Goal: Task Accomplishment & Management: Complete application form

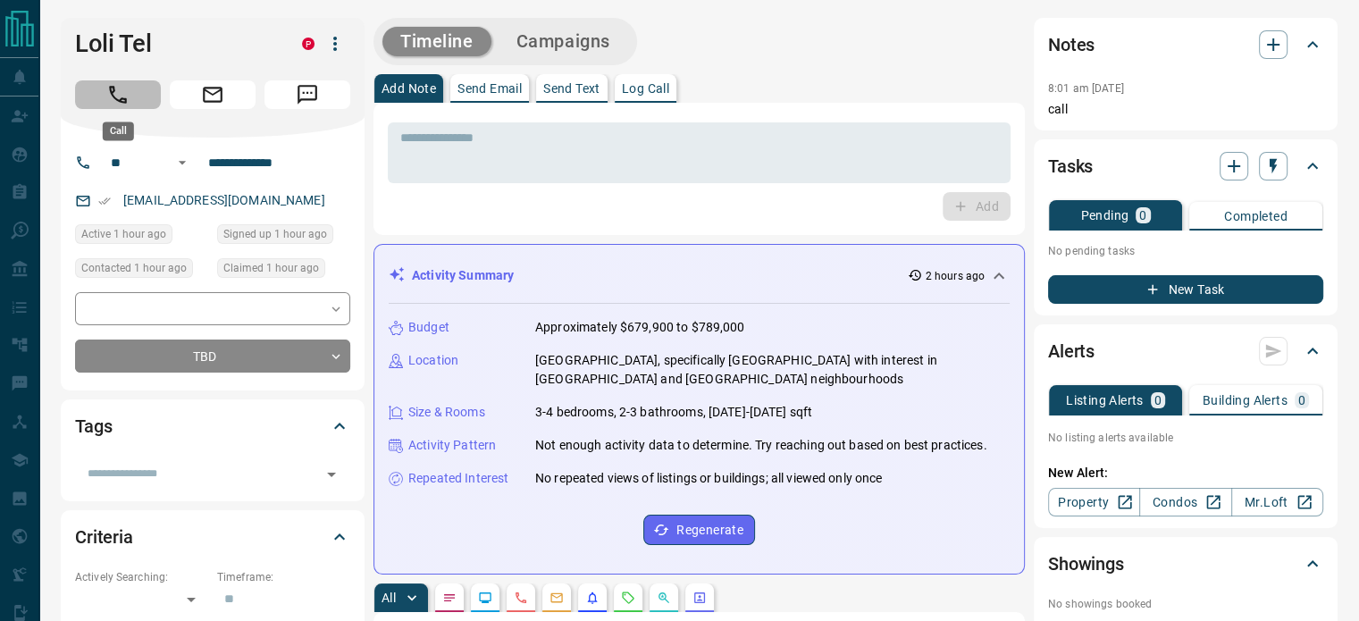
click at [129, 93] on icon "Call" at bounding box center [117, 94] width 23 height 23
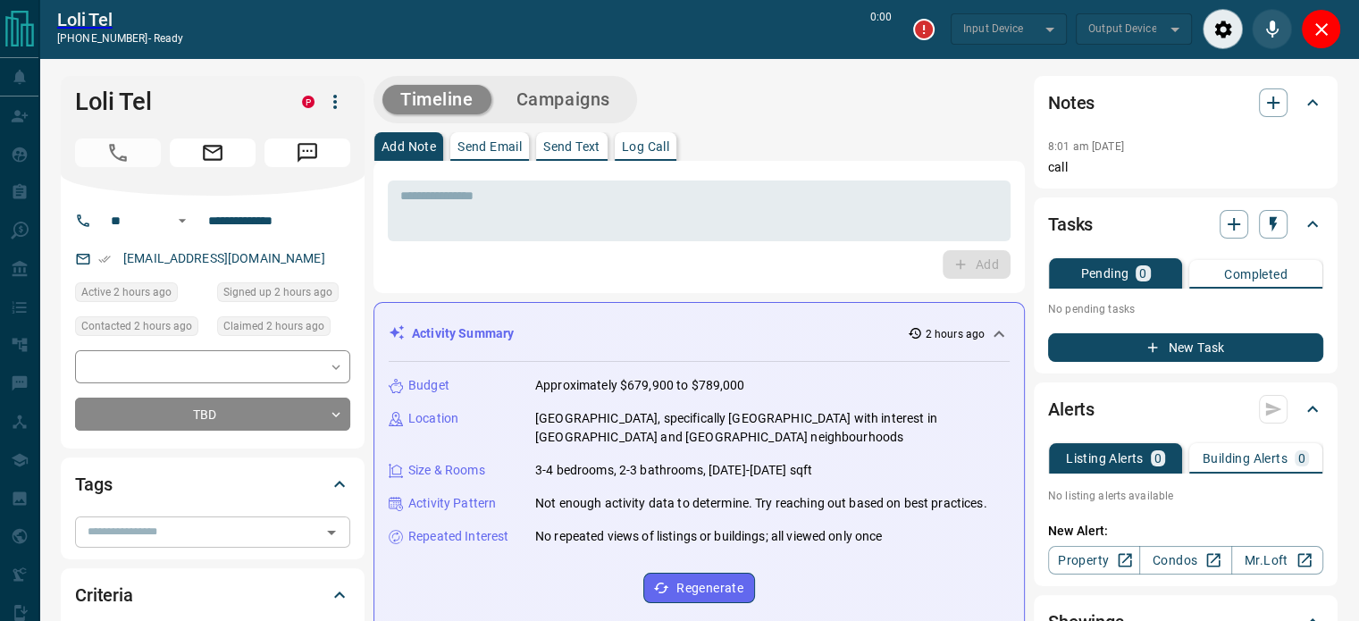
click at [134, 534] on input "text" at bounding box center [197, 532] width 235 height 20
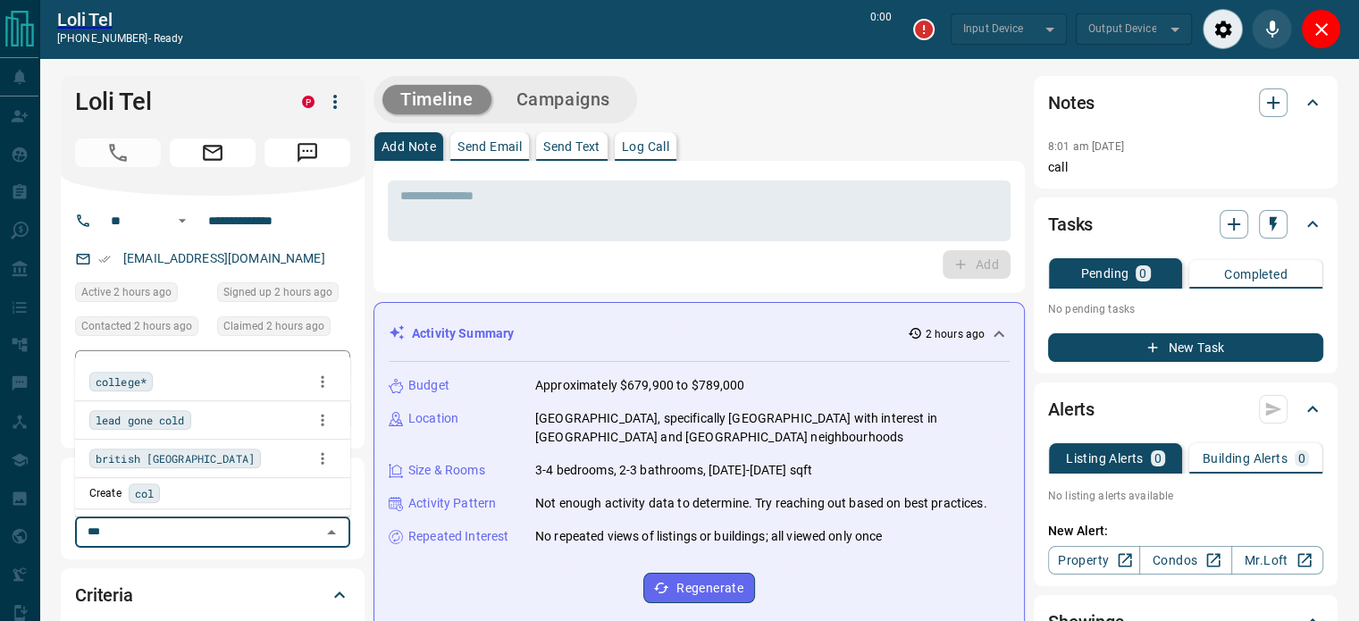
type input "****"
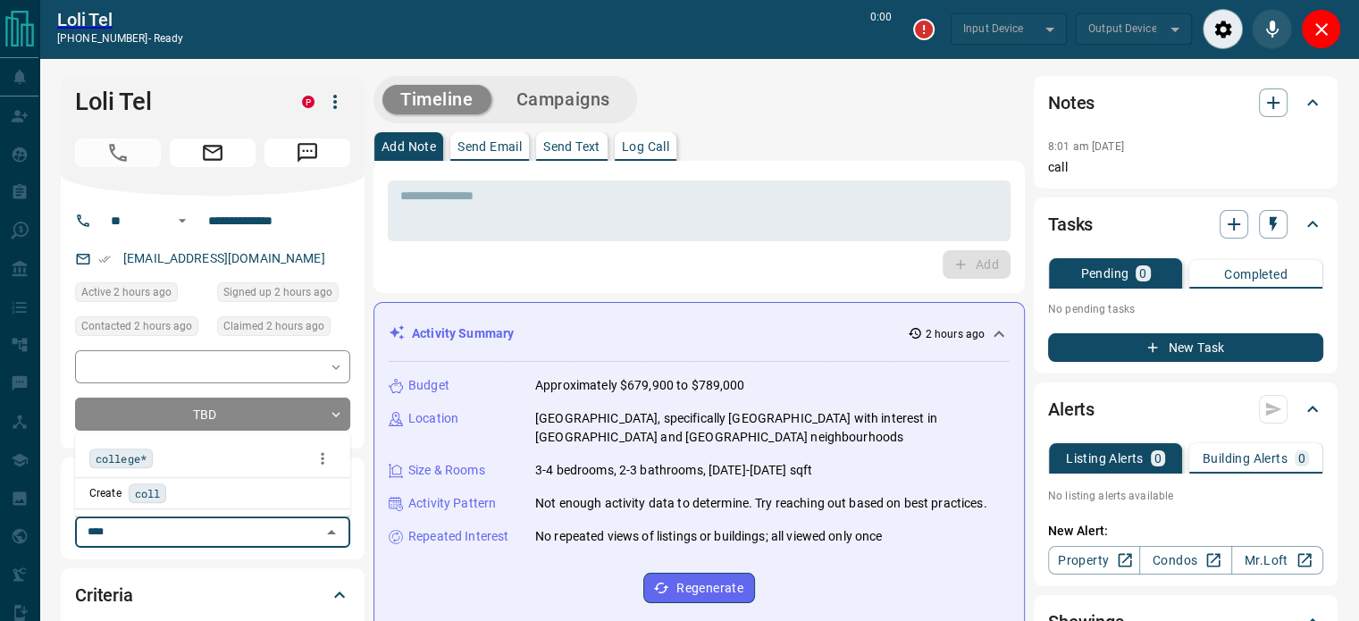
type input "*******"
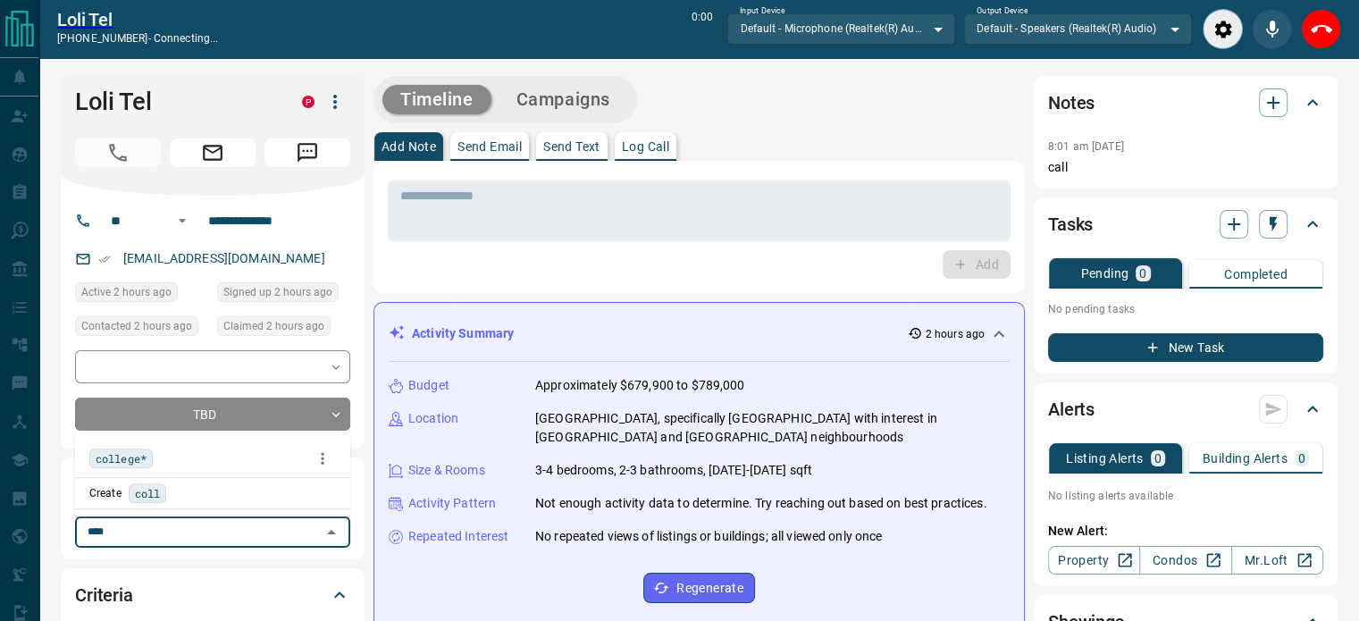
click at [161, 449] on div "college*" at bounding box center [212, 458] width 247 height 27
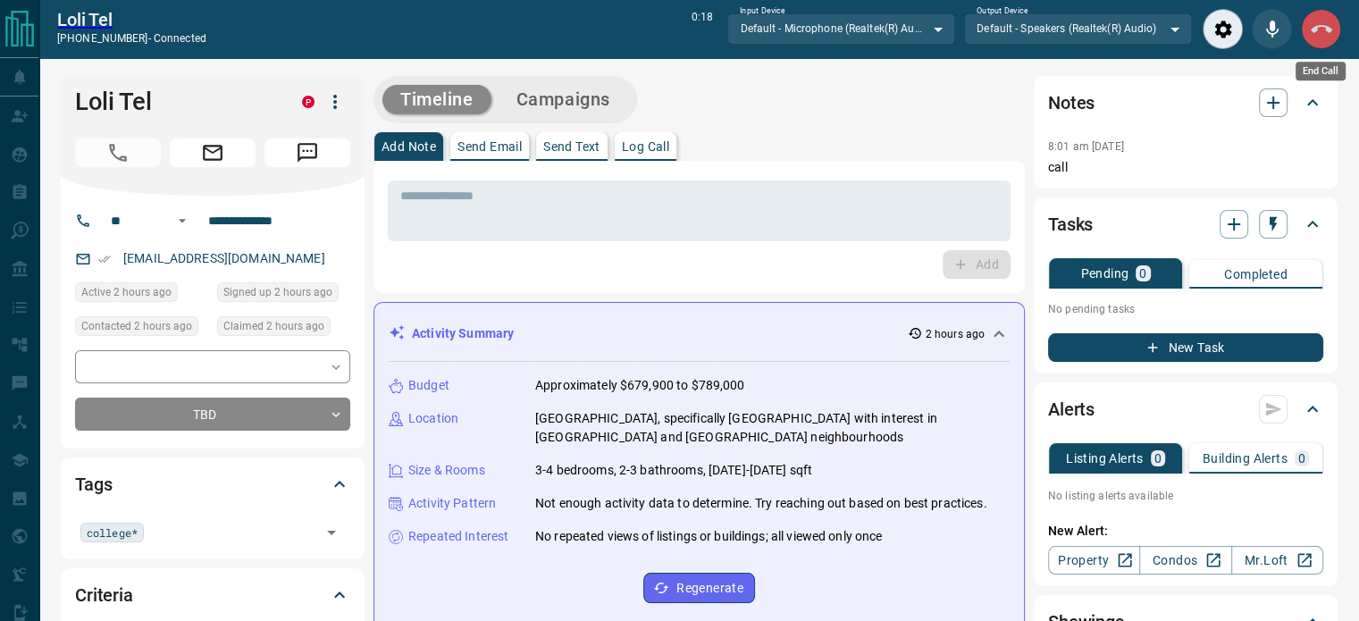
click at [1317, 36] on icon "End Call" at bounding box center [1321, 29] width 21 height 21
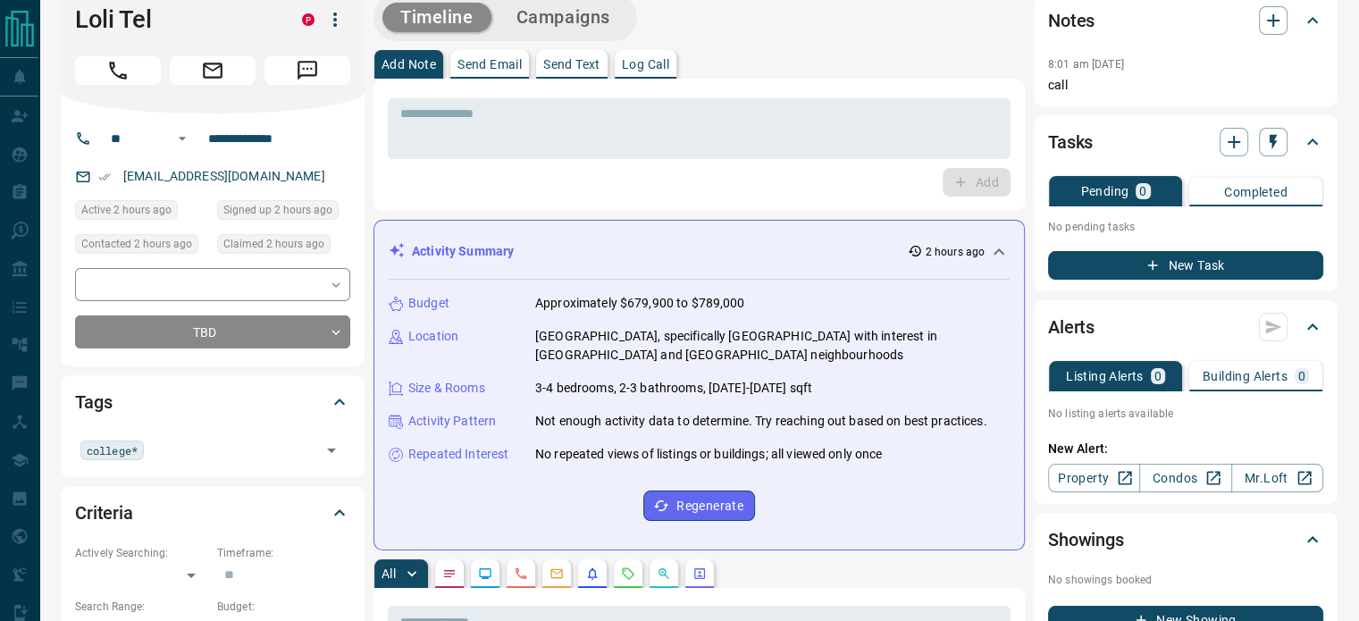
scroll to position [25, 0]
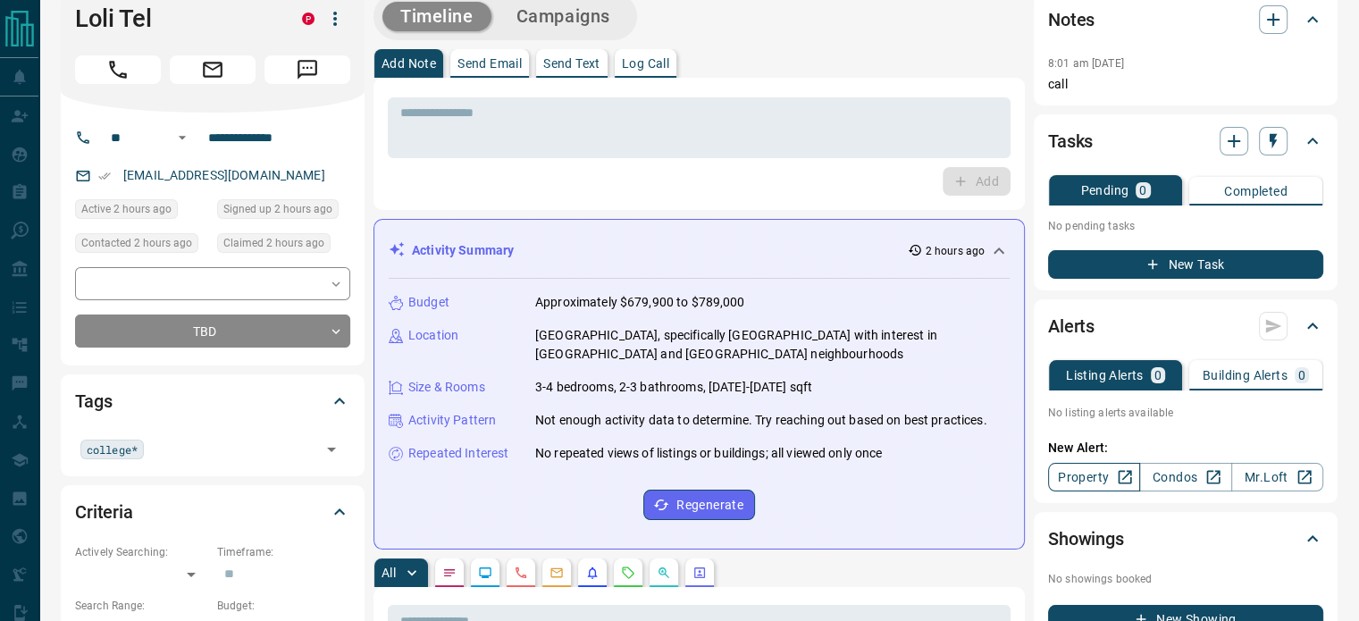
click at [1083, 482] on link "Property" at bounding box center [1094, 477] width 92 height 29
click at [194, 453] on input "text" at bounding box center [232, 449] width 166 height 20
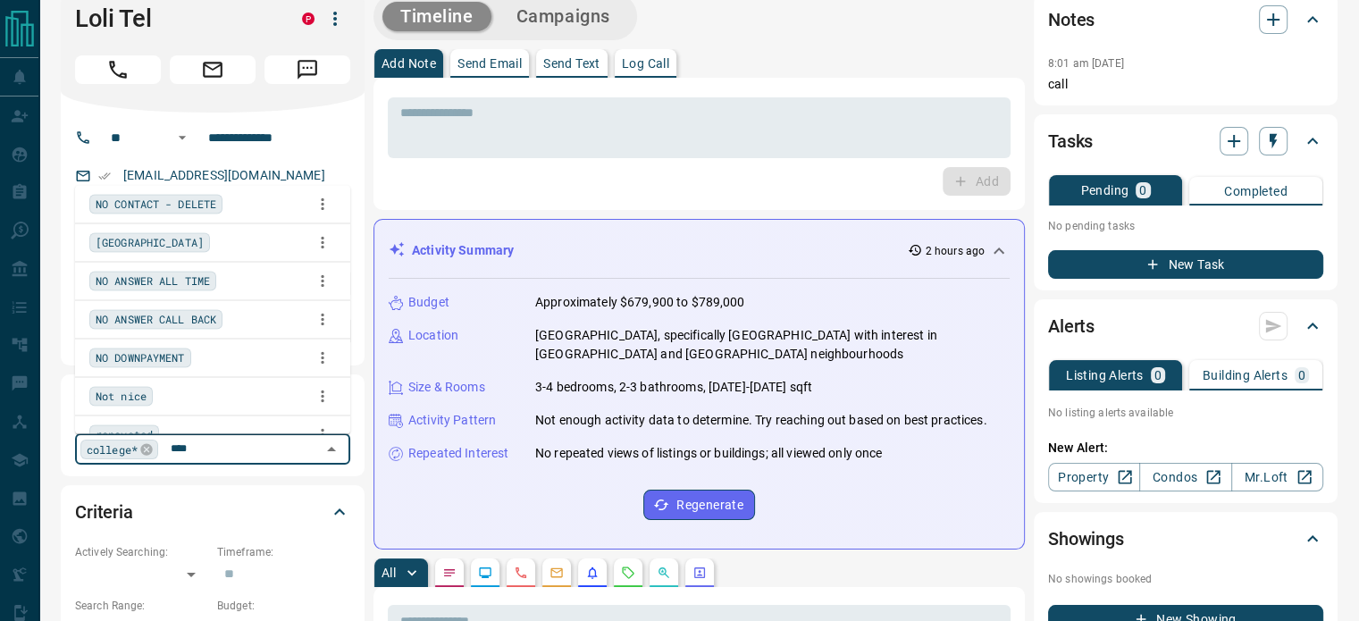
scroll to position [0, 0]
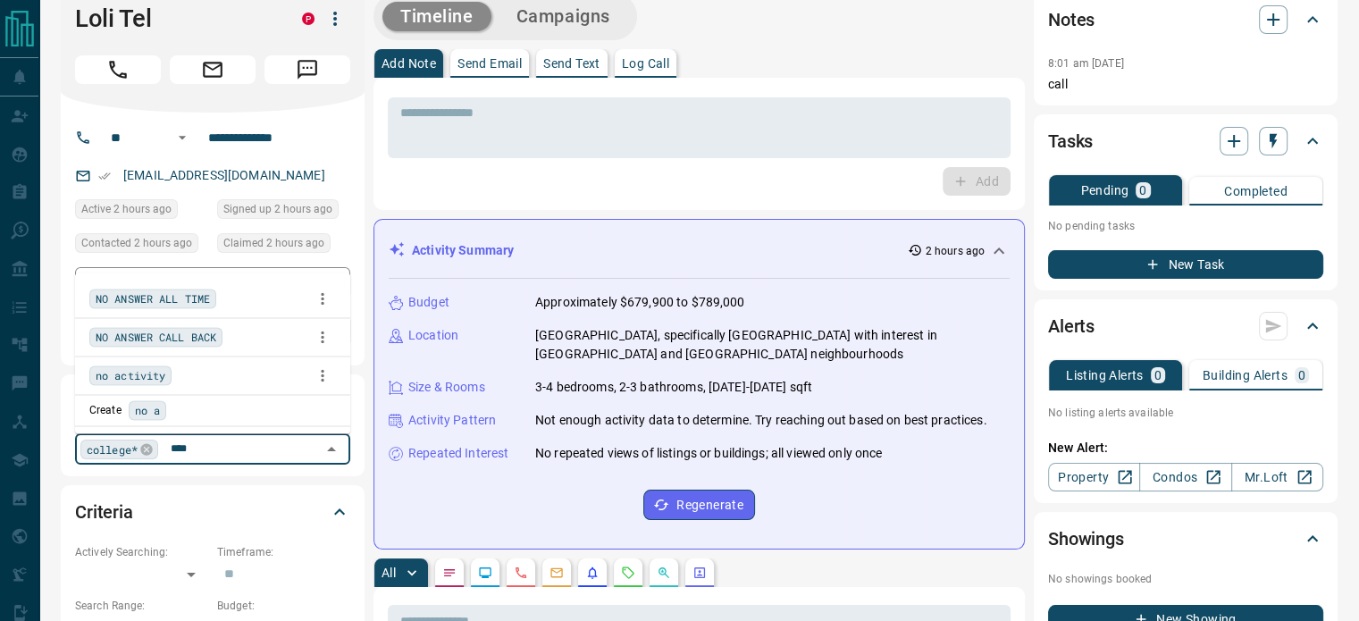
type input "*****"
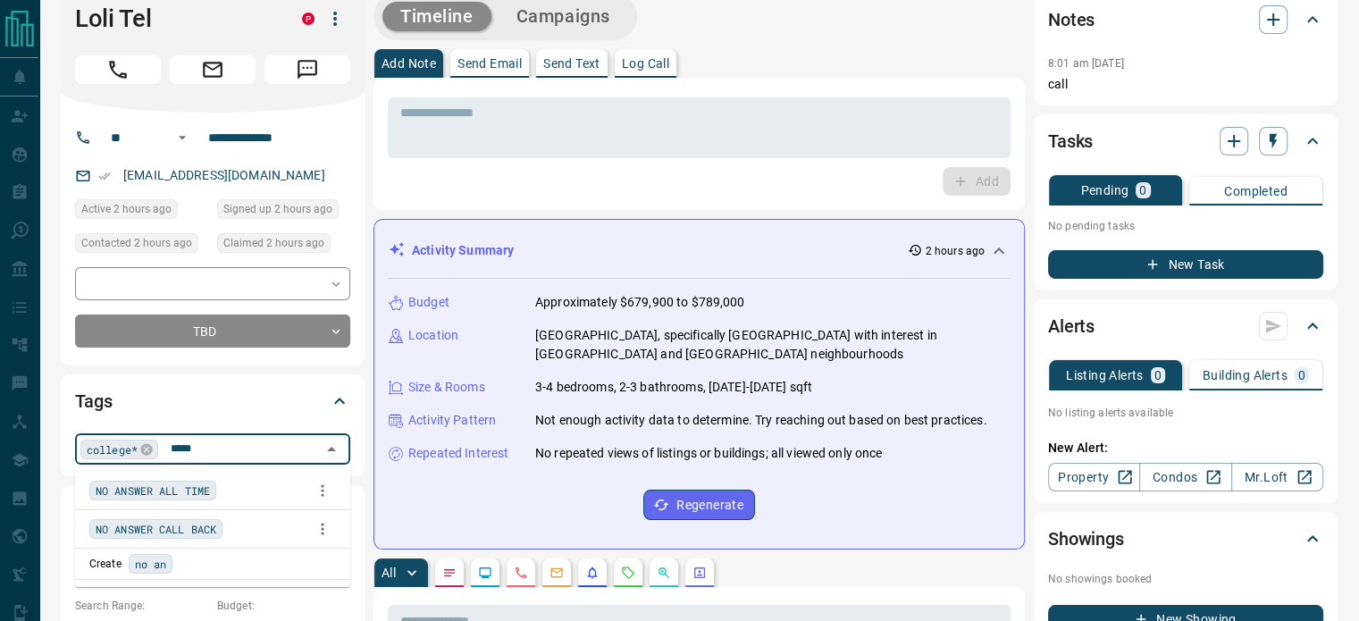
click at [206, 525] on span "NO ANSWER CALL BACK" at bounding box center [156, 529] width 121 height 18
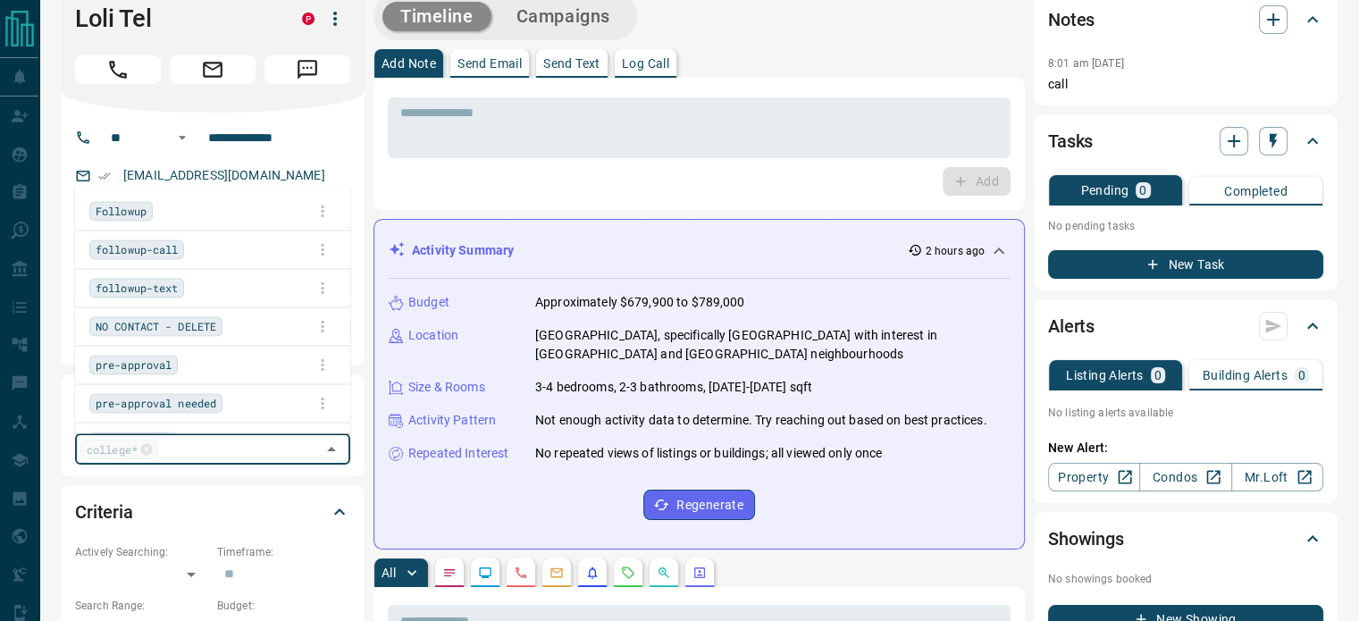
scroll to position [2970, 0]
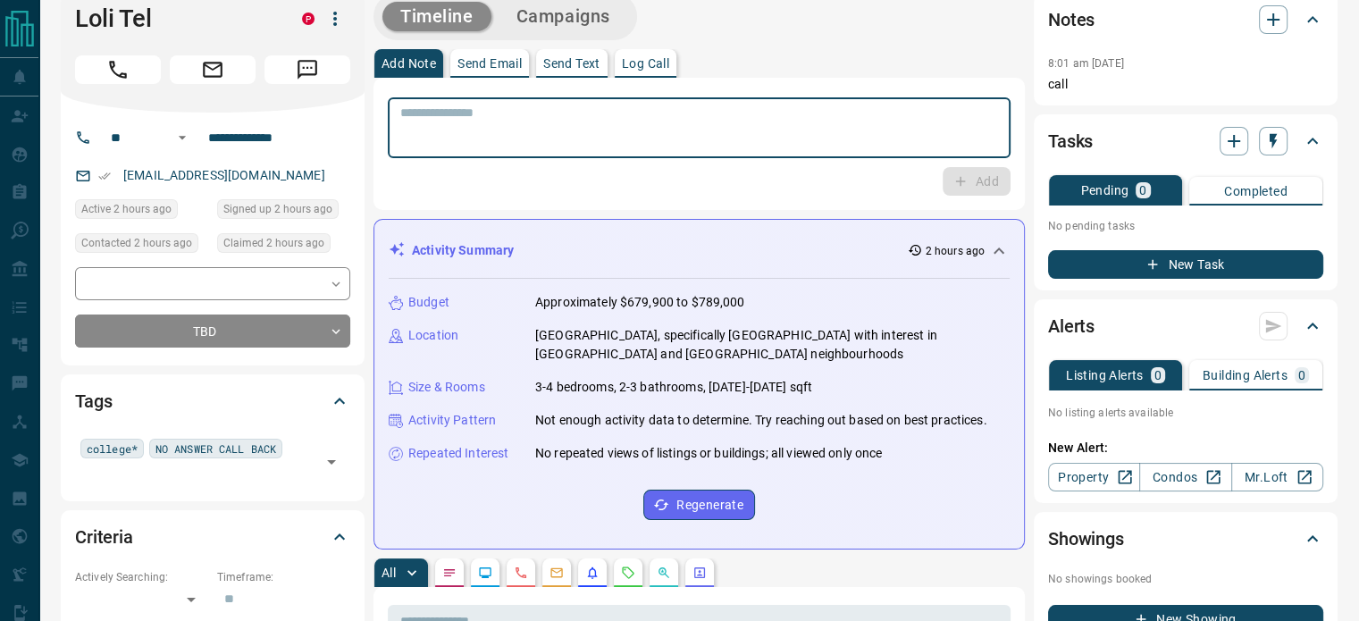
click at [611, 107] on textarea at bounding box center [699, 128] width 598 height 46
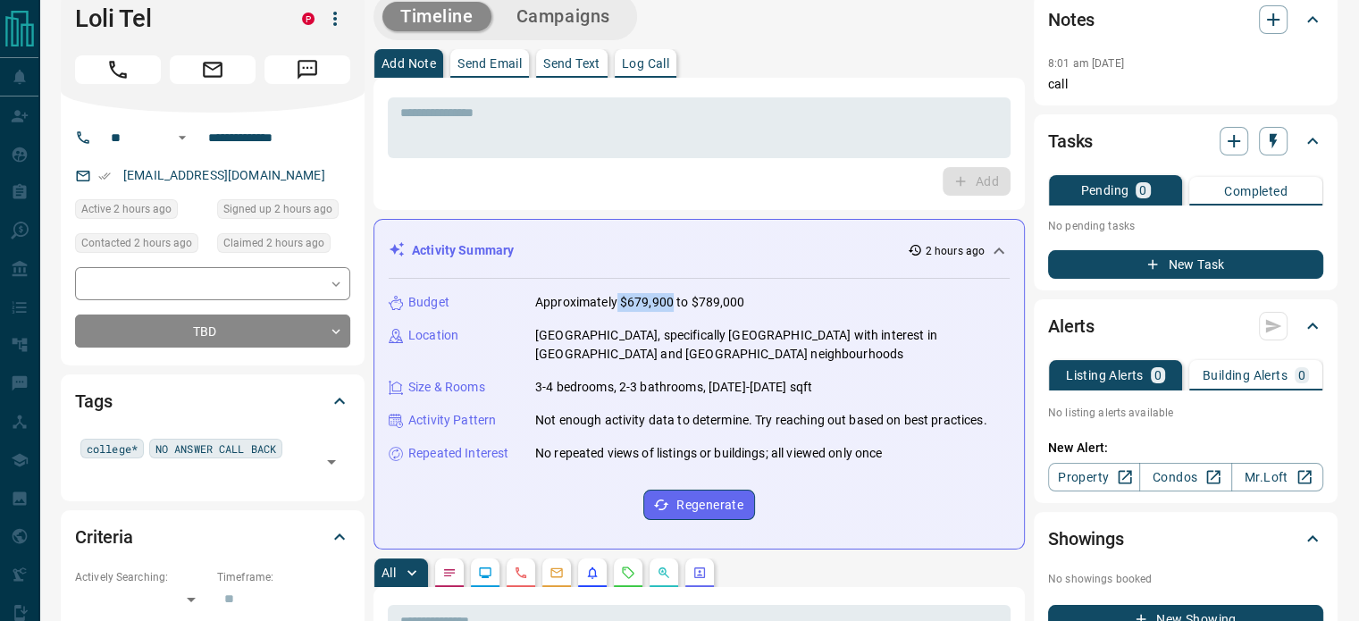
drag, startPoint x: 672, startPoint y: 301, endPoint x: 614, endPoint y: 307, distance: 58.4
click at [614, 307] on p "Approximately $679,900 to $789,000" at bounding box center [639, 302] width 209 height 19
copy p "$679,900"
drag, startPoint x: 761, startPoint y: 306, endPoint x: 684, endPoint y: 299, distance: 78.0
click at [684, 299] on div "Budget Approximately $679,900 to $789,000" at bounding box center [699, 302] width 621 height 19
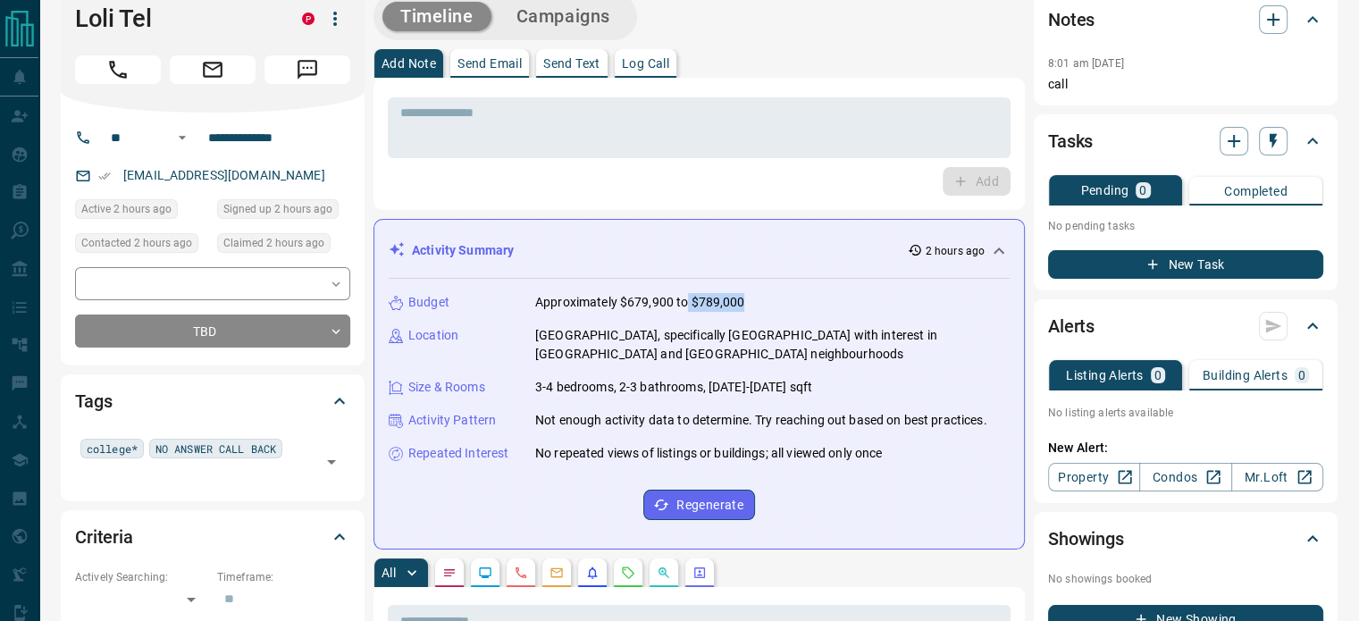
copy p "$789,000"
drag, startPoint x: 804, startPoint y: 325, endPoint x: 891, endPoint y: 328, distance: 86.7
click at [891, 328] on p "[GEOGRAPHIC_DATA], specifically [GEOGRAPHIC_DATA] with interest in [GEOGRAPHIC_…" at bounding box center [772, 345] width 474 height 38
copy p "[GEOGRAPHIC_DATA]"
click at [182, 474] on input "text" at bounding box center [197, 474] width 235 height 20
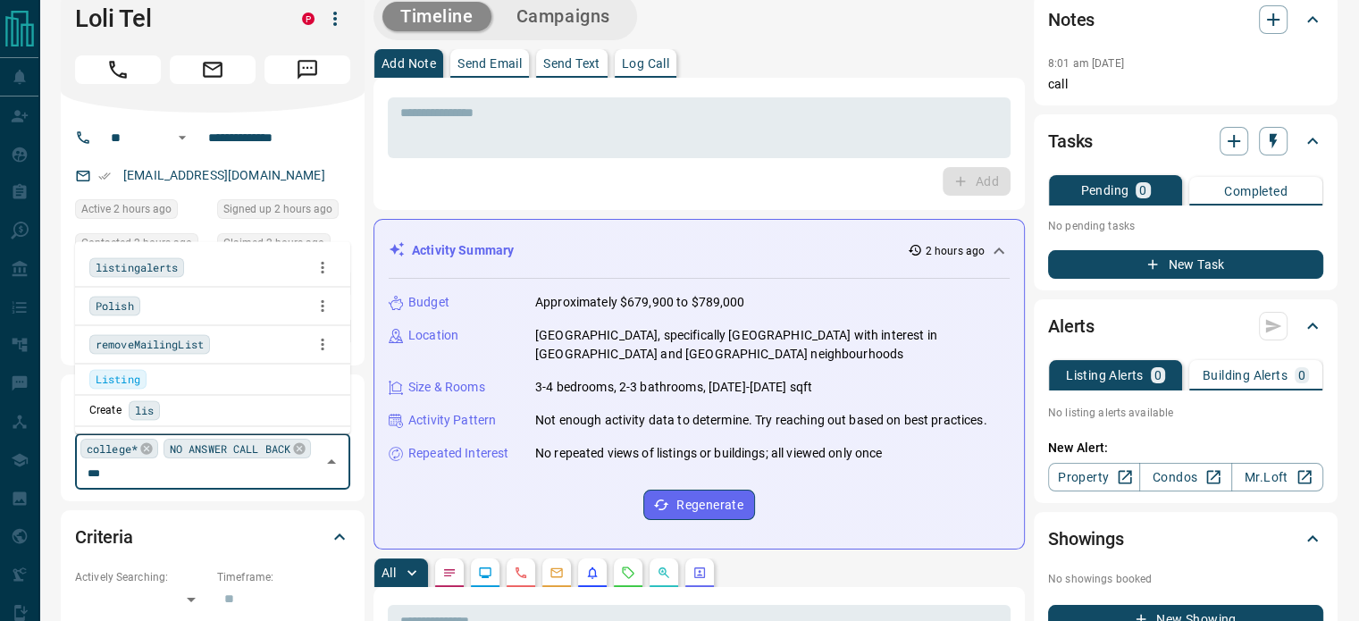
scroll to position [0, 0]
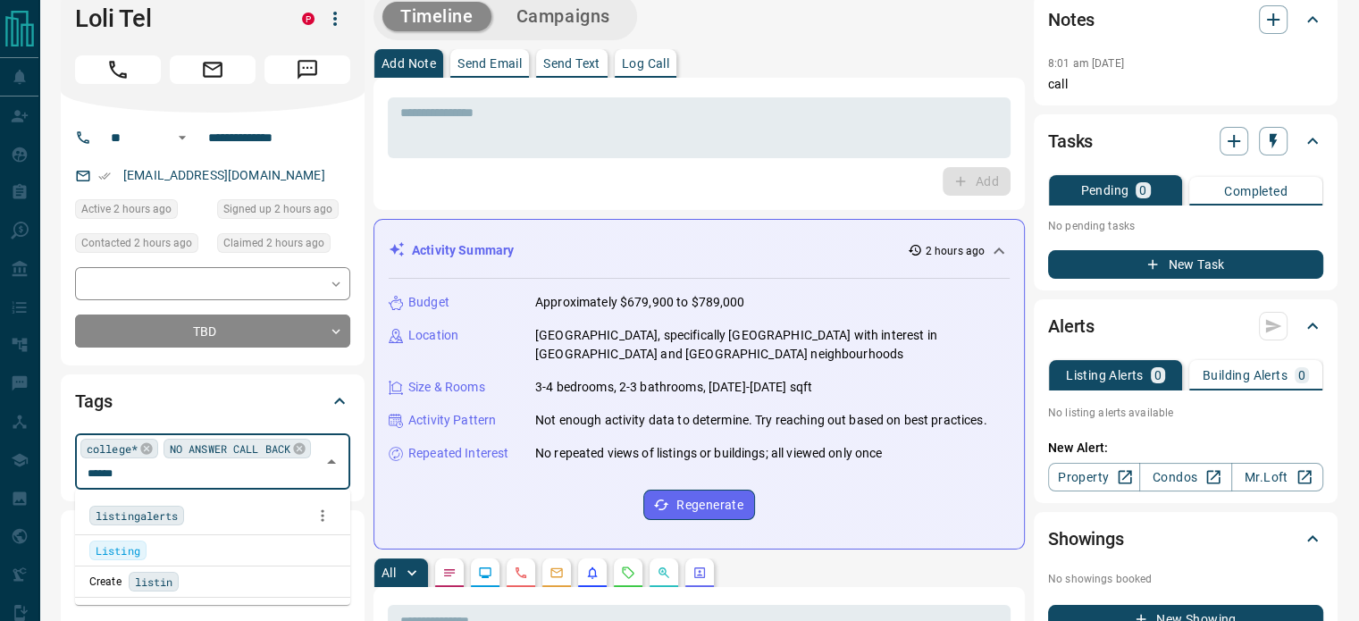
type input "*******"
click at [145, 518] on span "listingalerts" at bounding box center [137, 516] width 82 height 18
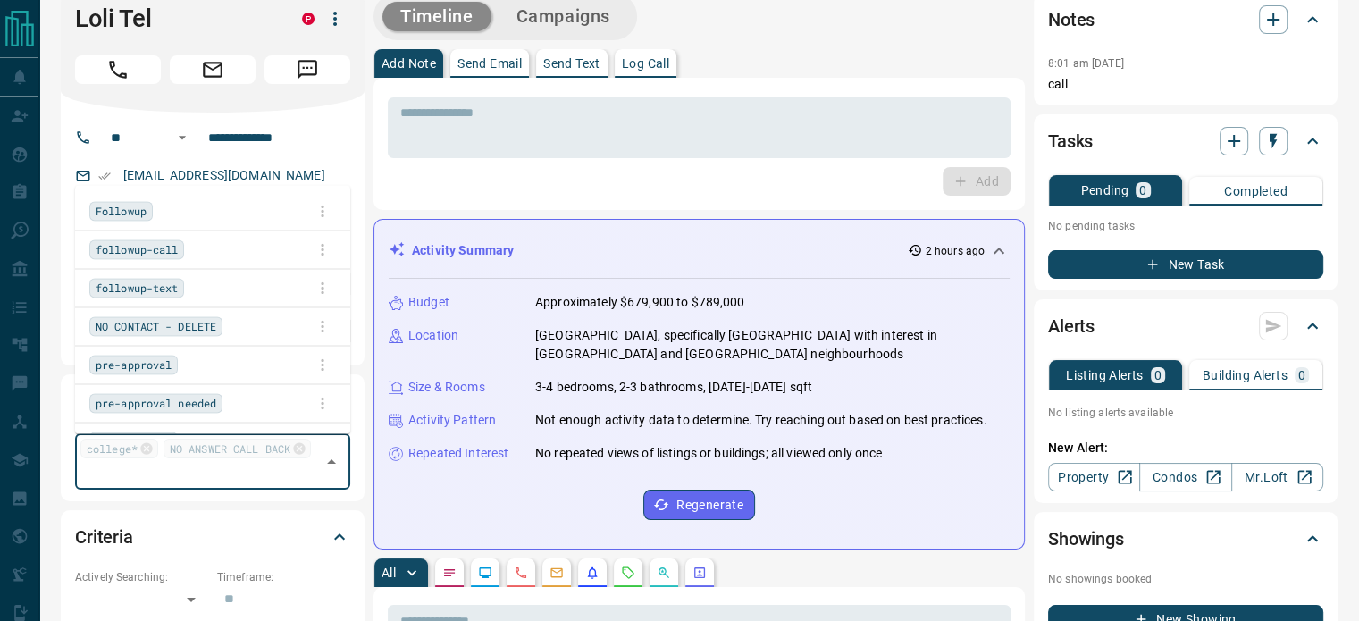
scroll to position [2970, 0]
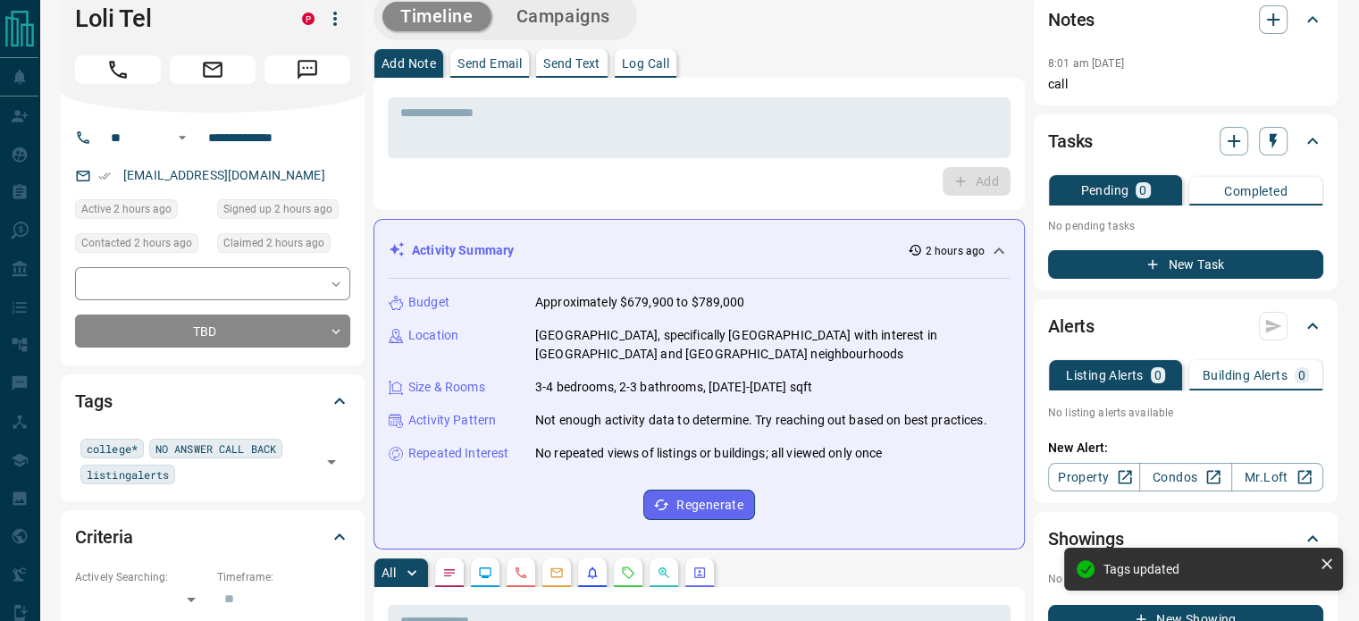
drag, startPoint x: 668, startPoint y: 42, endPoint x: 655, endPoint y: 51, distance: 16.1
click at [655, 51] on button "Log Call" at bounding box center [646, 63] width 62 height 29
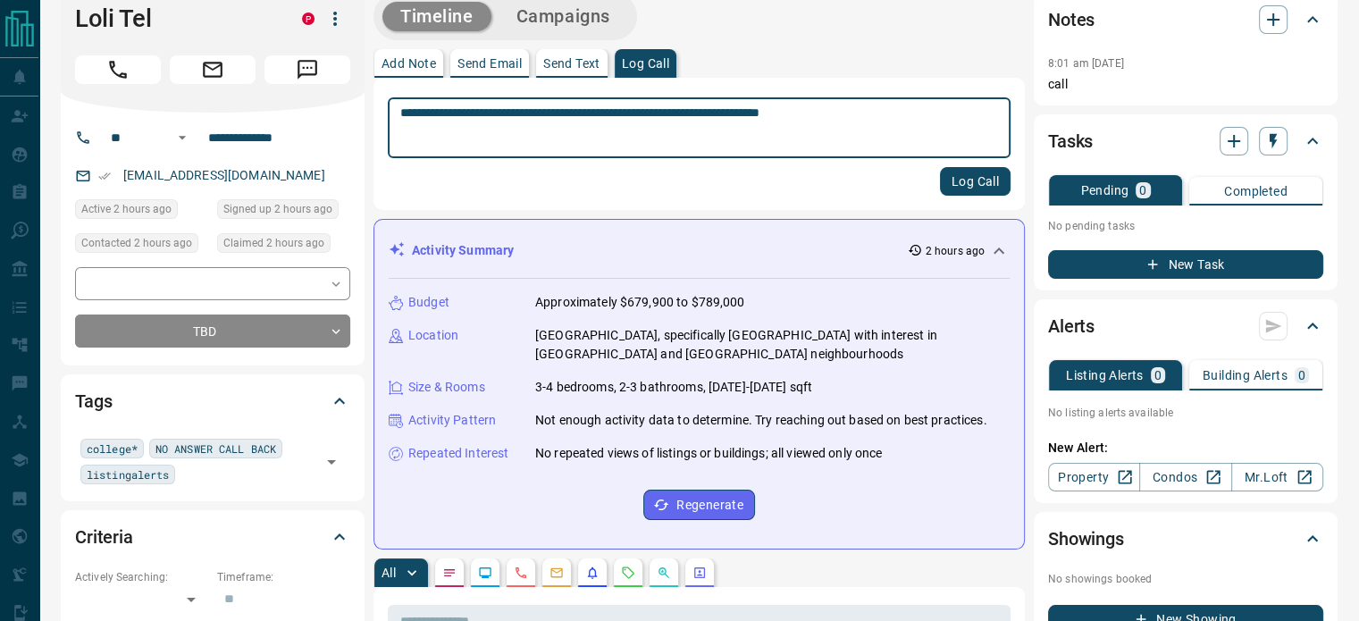
type textarea "**********"
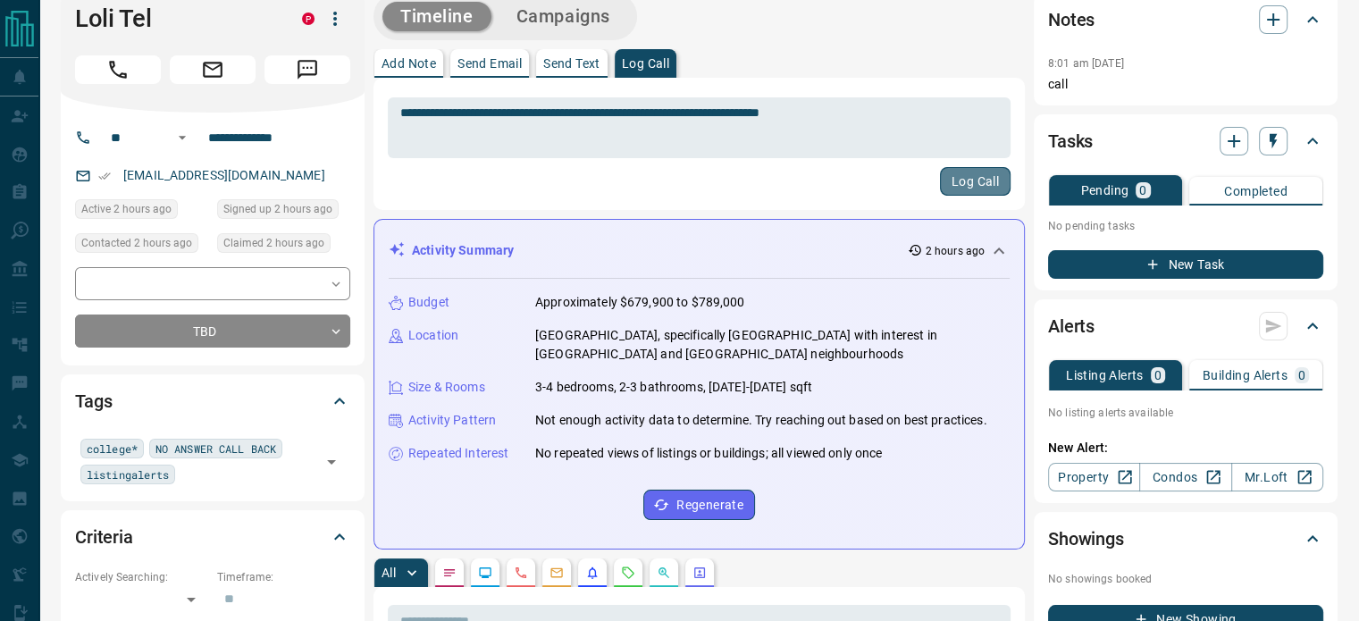
click at [983, 183] on button "Log Call" at bounding box center [975, 181] width 71 height 29
